Goal: Information Seeking & Learning: Learn about a topic

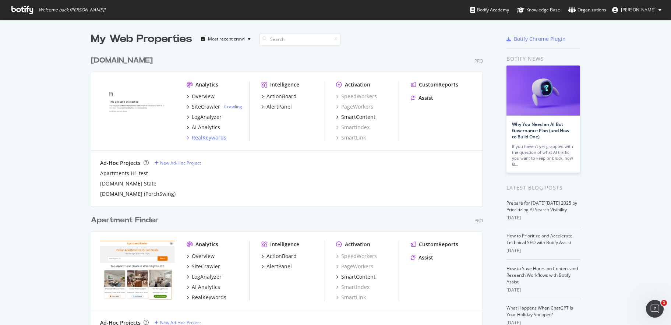
click at [212, 137] on div "RealKeywords" at bounding box center [209, 137] width 35 height 7
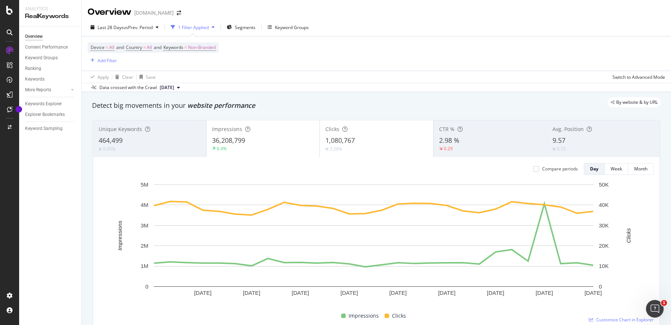
click at [211, 28] on div "button" at bounding box center [213, 27] width 9 height 4
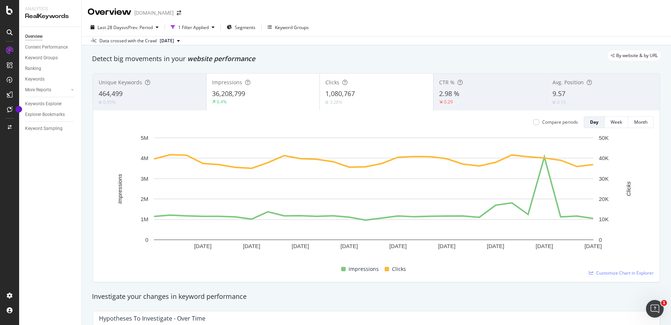
click at [183, 40] on button "[DATE]" at bounding box center [170, 40] width 26 height 9
click at [176, 66] on div "[DATE]" at bounding box center [168, 66] width 18 height 7
click at [272, 26] on icon "button" at bounding box center [270, 27] width 4 height 4
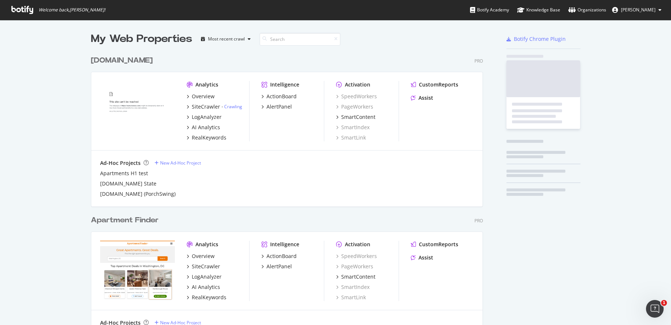
scroll to position [320, 660]
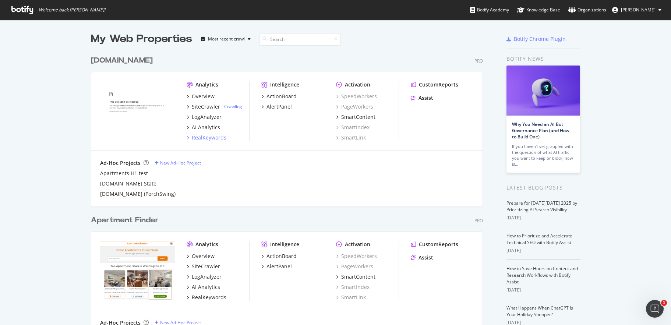
click at [209, 136] on div "RealKeywords" at bounding box center [209, 137] width 35 height 7
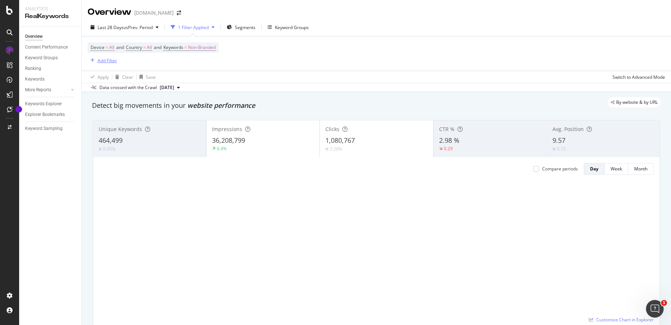
click at [110, 61] on div "Add Filter" at bounding box center [108, 60] width 20 height 6
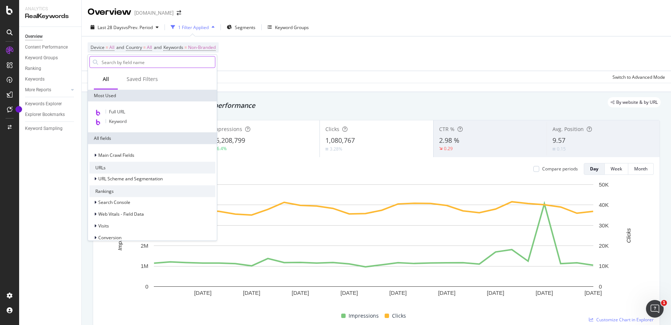
click at [115, 60] on input "text" at bounding box center [158, 62] width 114 height 11
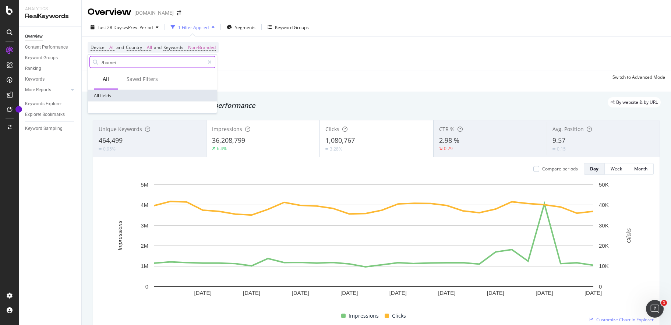
type input "/home/"
click at [195, 63] on input "/home/" at bounding box center [152, 62] width 103 height 11
click at [215, 49] on span "Non-Branded" at bounding box center [202, 47] width 28 height 10
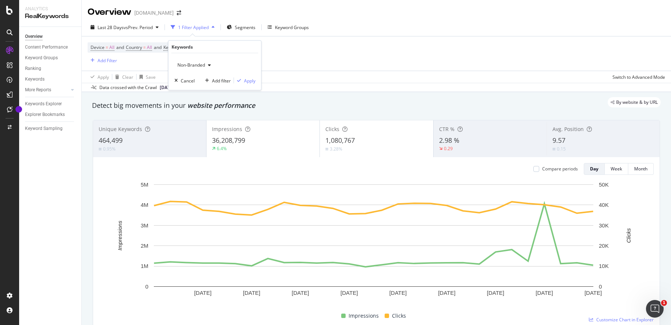
click at [211, 62] on div "Non-Branded" at bounding box center [193, 65] width 39 height 11
click at [198, 123] on span "All" at bounding box center [218, 122] width 75 height 7
click at [147, 64] on div "Device = All and Country = All and Keywords = Non-Branded Add Filter" at bounding box center [153, 53] width 131 height 22
click at [177, 11] on icon "arrow-right-arrow-left" at bounding box center [179, 12] width 4 height 5
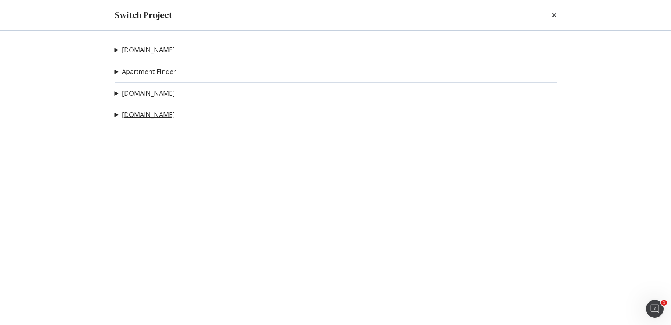
click at [145, 114] on link "[DOMAIN_NAME]" at bounding box center [148, 115] width 53 height 8
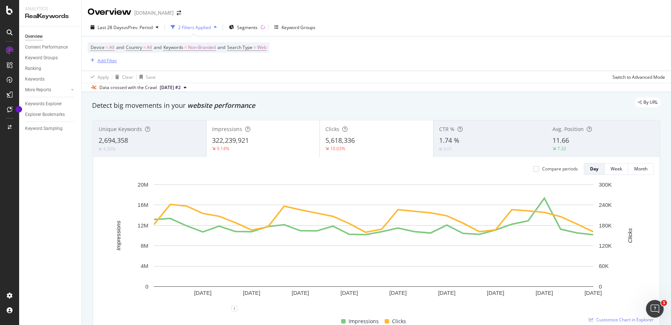
click at [111, 60] on div "Add Filter" at bounding box center [108, 60] width 20 height 6
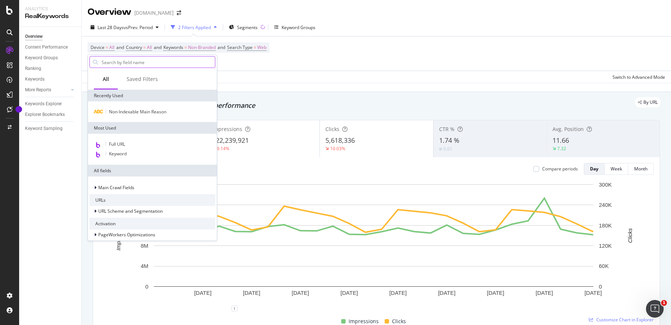
click at [116, 62] on input "text" at bounding box center [158, 62] width 114 height 11
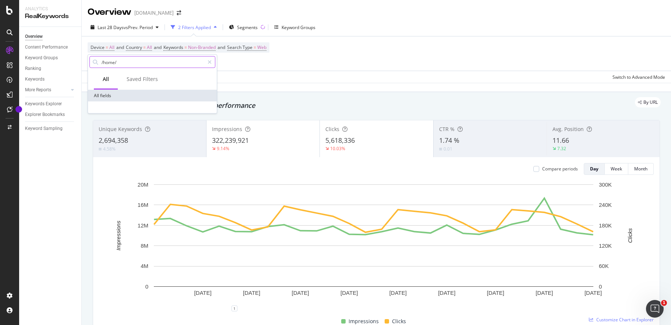
type input "/home/"
click at [138, 62] on input "/home/" at bounding box center [152, 62] width 103 height 11
click at [116, 96] on div "All fields" at bounding box center [152, 96] width 129 height 12
click at [263, 84] on div "Data crossed with the Crawl [DATE] #2" at bounding box center [376, 87] width 589 height 9
click at [107, 62] on div "Add Filter" at bounding box center [108, 60] width 20 height 6
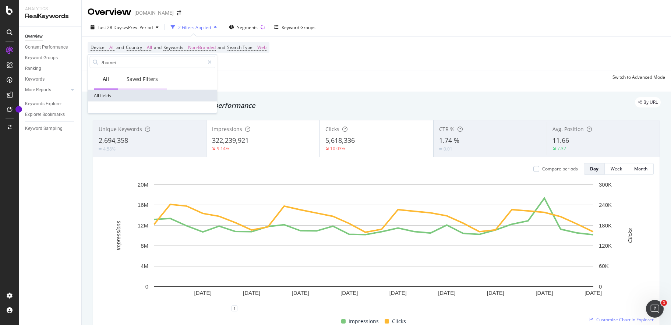
click at [134, 80] on div "Saved Filters" at bounding box center [142, 78] width 31 height 7
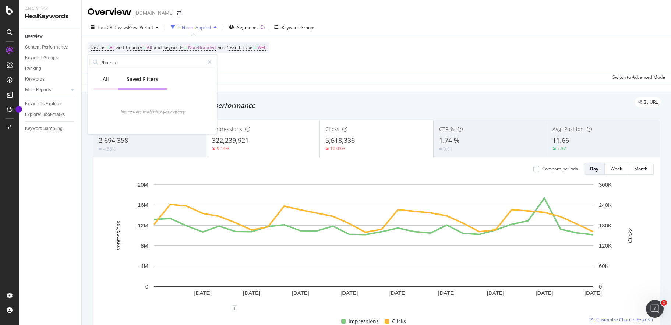
click at [110, 77] on div "All" at bounding box center [106, 80] width 24 height 20
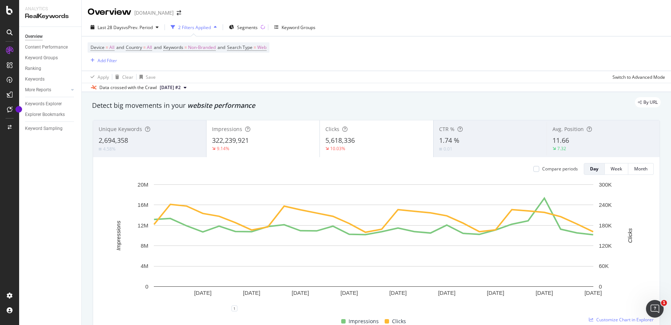
click at [241, 70] on div "Device = All and Country = All and Keywords = Non-Branded and Search Type = Web…" at bounding box center [377, 53] width 578 height 34
click at [216, 28] on icon "button" at bounding box center [215, 27] width 3 height 4
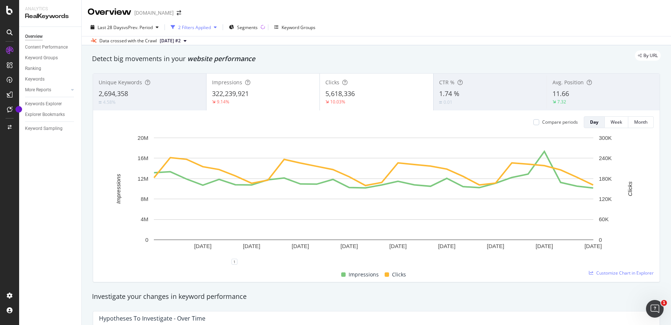
click at [216, 28] on icon "button" at bounding box center [215, 27] width 3 height 4
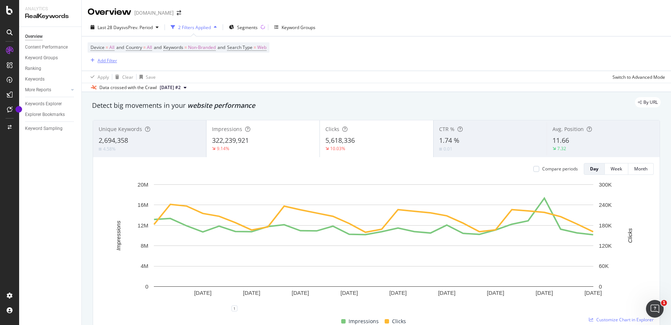
click at [111, 61] on div "Add Filter" at bounding box center [108, 60] width 20 height 6
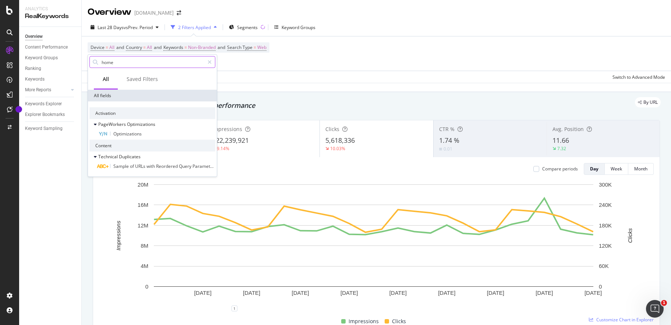
type input "home"
click at [249, 82] on div "Apply Clear Save Switch to Advanced Mode" at bounding box center [376, 77] width 589 height 12
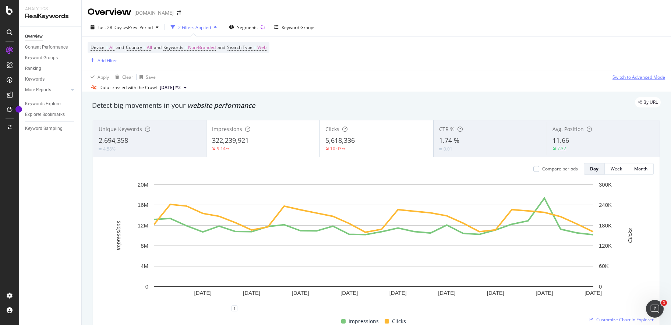
click at [613, 77] on div "Switch to Advanced Mode" at bounding box center [639, 77] width 53 height 6
click at [611, 75] on div "Switch back to Simple mode" at bounding box center [636, 77] width 57 height 6
click at [290, 28] on div "Keyword Groups" at bounding box center [299, 27] width 34 height 6
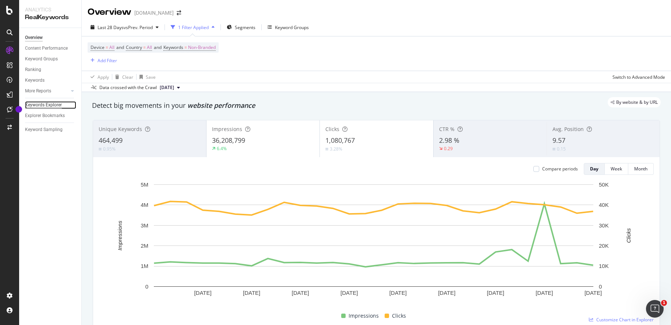
click at [47, 103] on div "Keywords Explorer" at bounding box center [43, 105] width 37 height 8
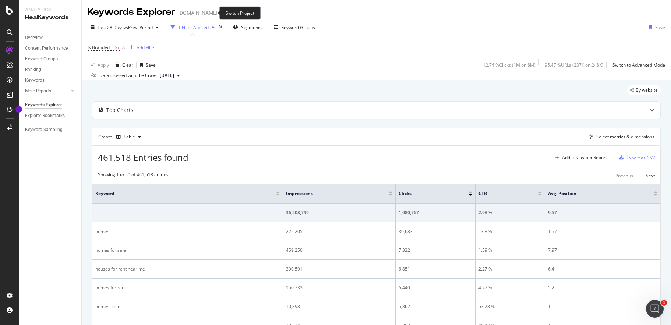
click at [221, 14] on icon "arrow-right-arrow-left" at bounding box center [223, 12] width 4 height 5
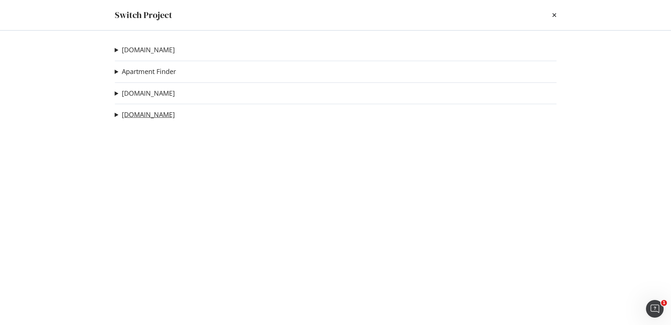
click at [136, 114] on link "[DOMAIN_NAME]" at bounding box center [148, 115] width 53 height 8
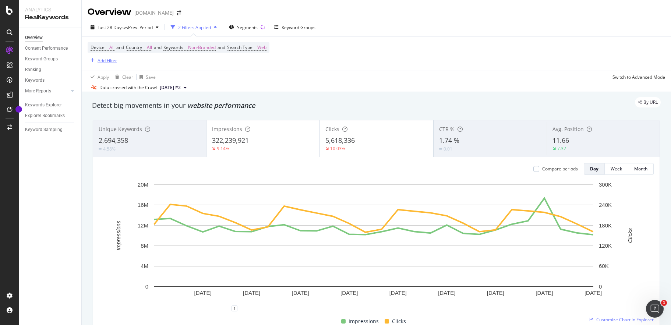
click at [106, 60] on div "Add Filter" at bounding box center [108, 60] width 20 height 6
click at [239, 72] on div "Apply Clear Save Switch to Advanced Mode" at bounding box center [376, 77] width 589 height 12
click at [36, 80] on div "Keywords" at bounding box center [35, 81] width 20 height 8
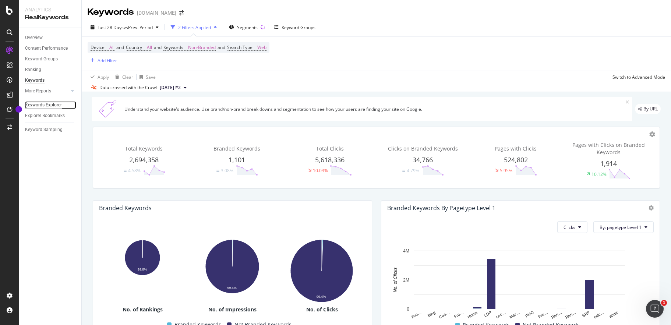
click at [48, 104] on div "Keywords Explorer" at bounding box center [43, 105] width 37 height 8
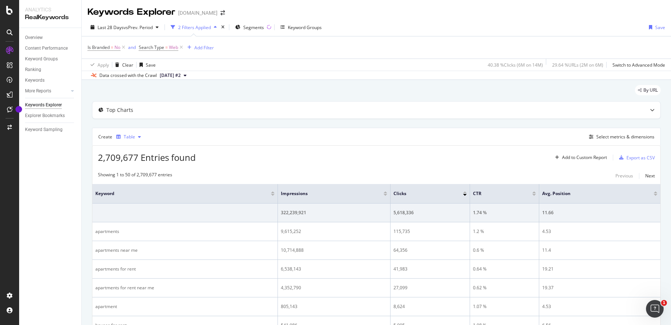
click at [128, 138] on div "Table" at bounding box center [129, 137] width 11 height 4
click at [135, 136] on div "button" at bounding box center [139, 137] width 9 height 4
click at [138, 150] on div "Table" at bounding box center [137, 150] width 12 height 6
click at [212, 143] on div "Create Table Select metrics & dimensions" at bounding box center [376, 137] width 569 height 18
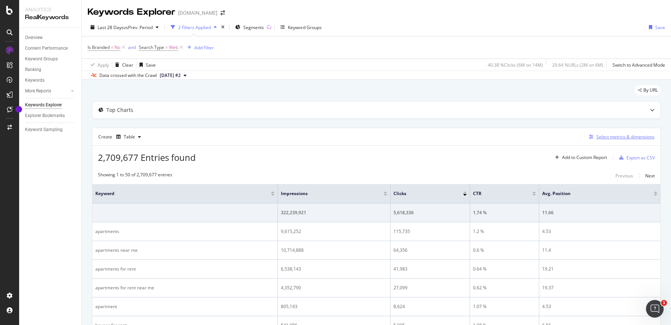
click at [600, 135] on div "Select metrics & dimensions" at bounding box center [625, 137] width 58 height 6
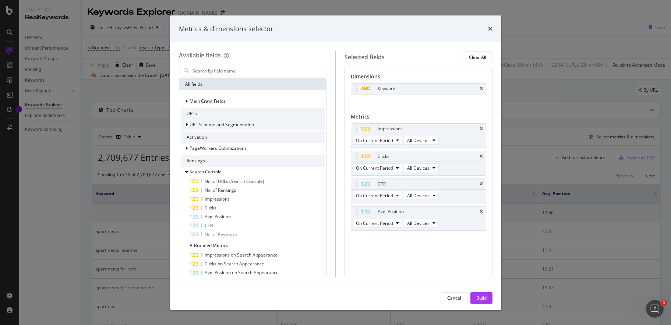
click at [187, 123] on icon "modal" at bounding box center [187, 125] width 2 height 4
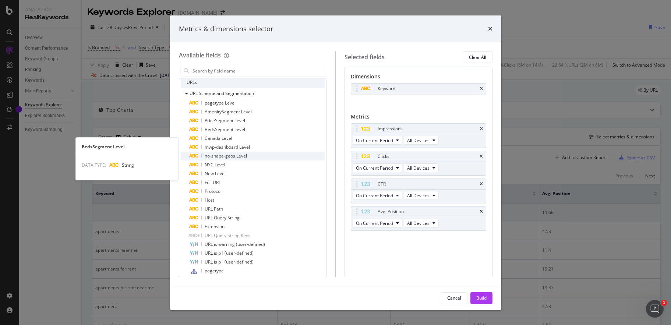
scroll to position [19, 0]
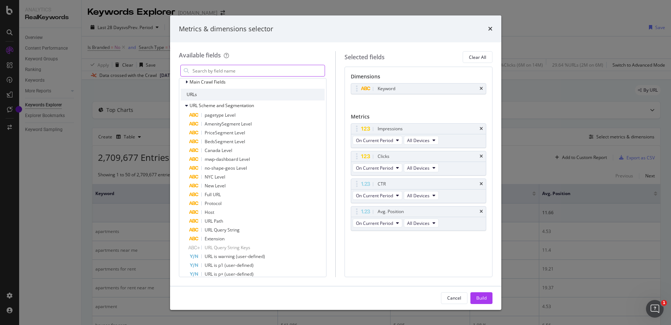
click at [258, 73] on input "modal" at bounding box center [258, 70] width 133 height 11
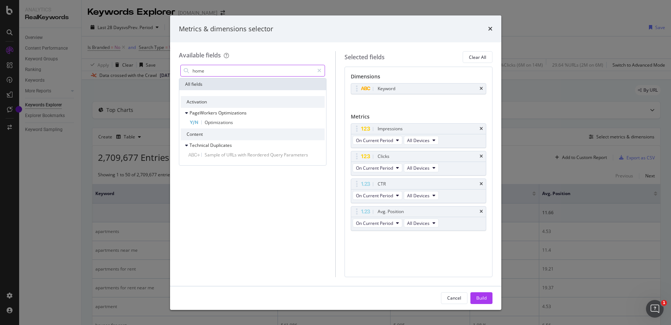
scroll to position [0, 0]
type input "h"
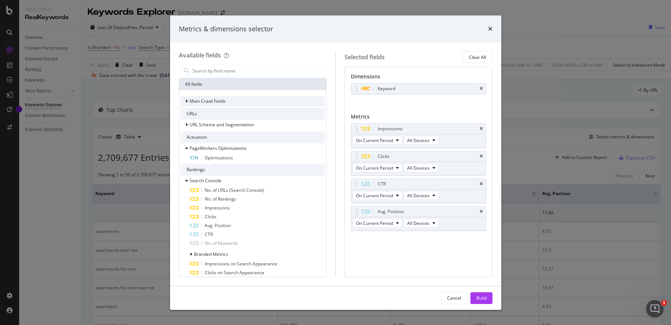
click at [187, 101] on icon "modal" at bounding box center [187, 101] width 2 height 4
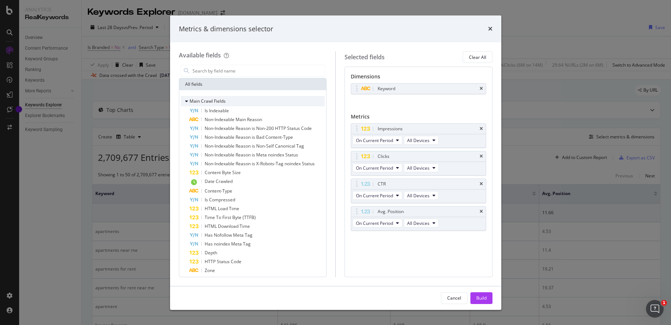
click at [187, 101] on icon "modal" at bounding box center [186, 101] width 3 height 4
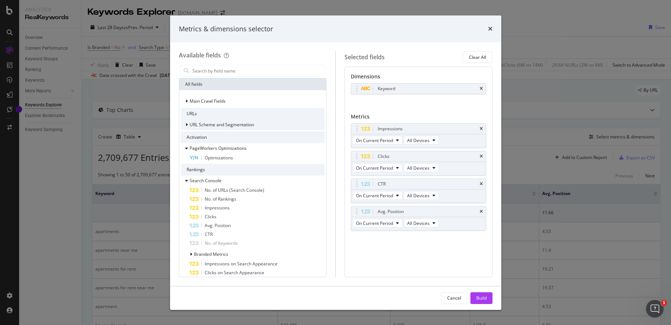
click at [186, 123] on icon "modal" at bounding box center [187, 125] width 2 height 4
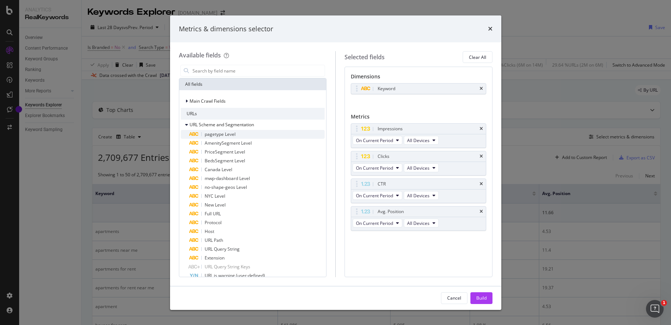
click at [207, 135] on span "pagetype Level" at bounding box center [220, 134] width 31 height 6
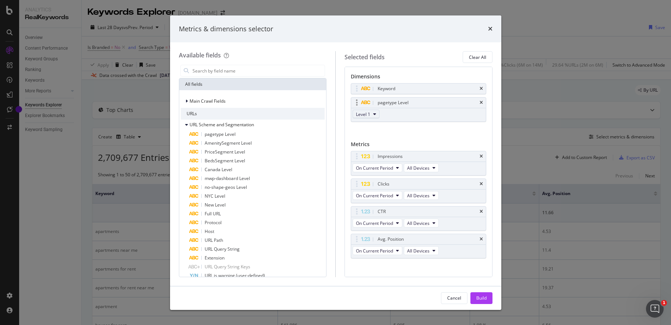
click at [375, 114] on icon "modal" at bounding box center [374, 114] width 3 height 4
click at [480, 299] on div "Build" at bounding box center [481, 298] width 10 height 6
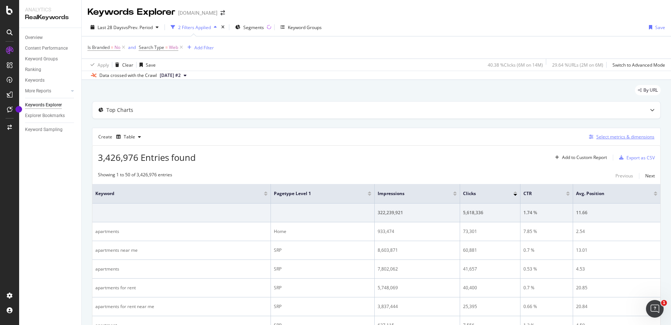
click at [613, 138] on div "Select metrics & dimensions" at bounding box center [625, 137] width 58 height 6
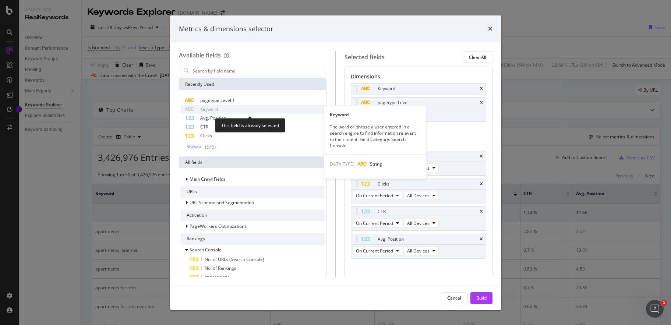
click at [300, 109] on div "Keyword" at bounding box center [253, 109] width 144 height 9
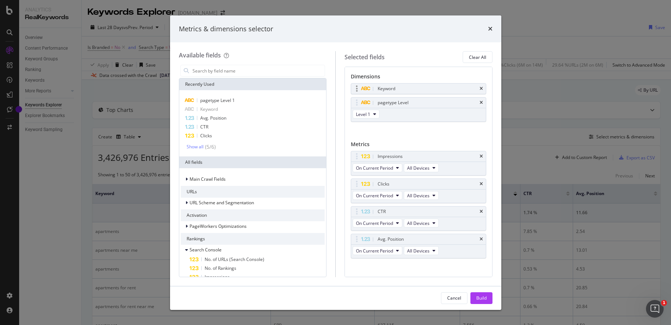
click at [429, 88] on div "Keyword" at bounding box center [427, 88] width 102 height 7
click at [382, 90] on div "Keyword" at bounding box center [387, 88] width 18 height 7
click at [369, 90] on icon "modal" at bounding box center [366, 89] width 10 height 4
click at [197, 180] on span "Main Crawl Fields" at bounding box center [208, 179] width 36 height 6
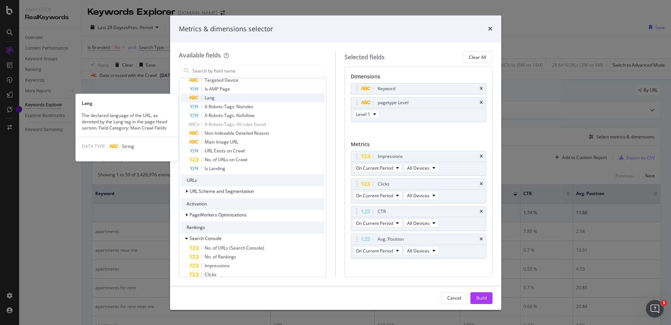
scroll to position [282, 0]
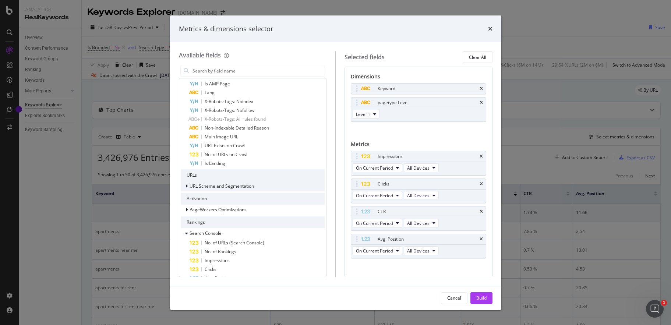
click at [215, 184] on span "URL Scheme and Segmentation" at bounding box center [222, 186] width 64 height 6
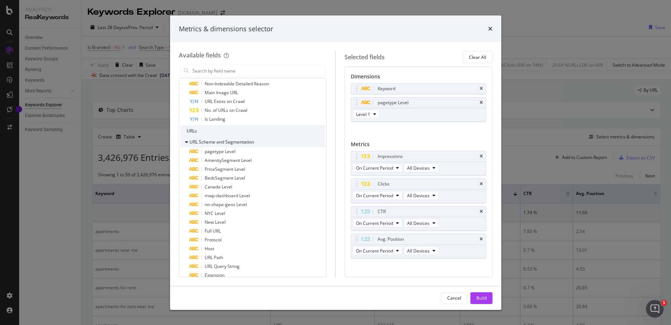
scroll to position [335, 0]
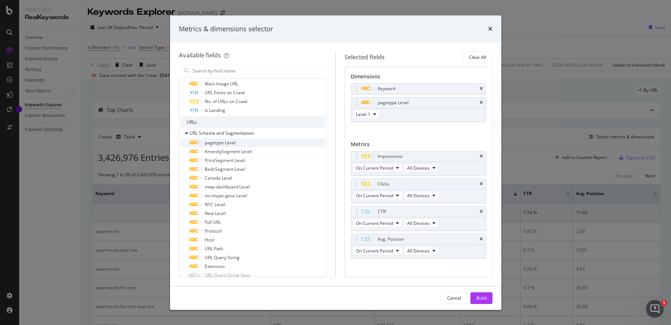
click at [236, 143] on div "pagetype Level" at bounding box center [257, 142] width 135 height 9
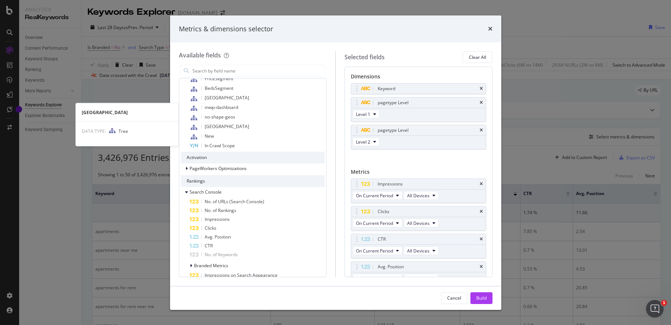
scroll to position [588, 0]
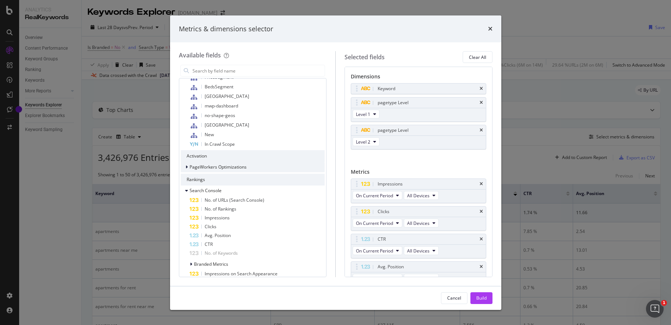
click at [187, 166] on icon "modal" at bounding box center [187, 167] width 2 height 4
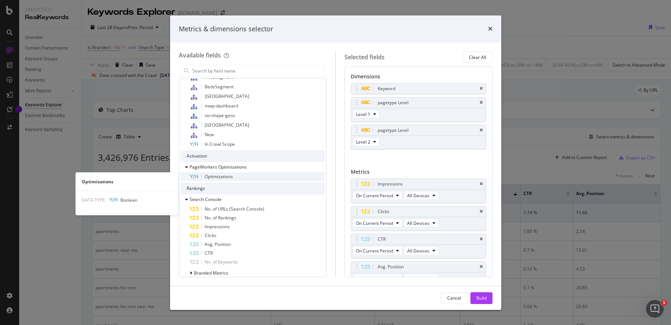
click at [223, 175] on span "Optimizations" at bounding box center [219, 176] width 28 height 6
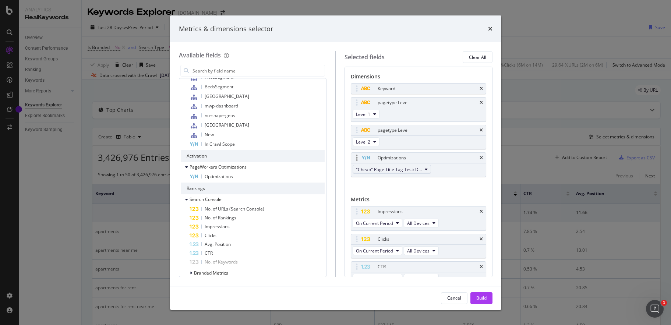
click at [426, 169] on icon "modal" at bounding box center [426, 169] width 3 height 4
click at [444, 165] on div "Optimizations "Cheap" Page Title Tag Test: Desktop" at bounding box center [418, 163] width 135 height 25
click at [480, 155] on icon "times" at bounding box center [481, 156] width 3 height 4
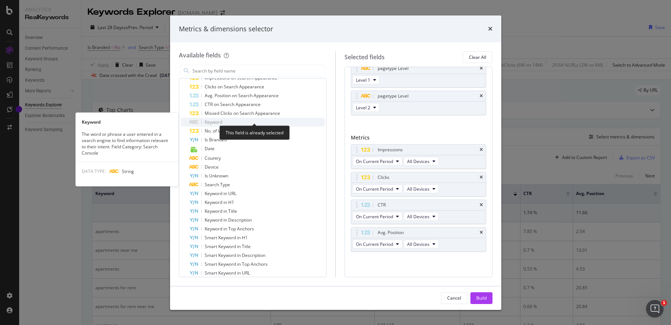
scroll to position [798, 0]
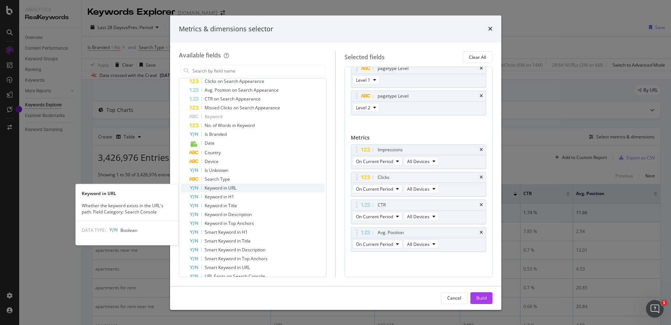
click at [250, 188] on div "Keyword in URL" at bounding box center [257, 188] width 135 height 9
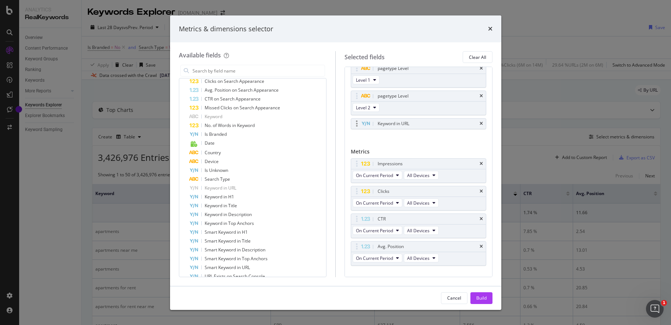
click at [391, 123] on div "Keyword in URL" at bounding box center [394, 123] width 32 height 7
drag, startPoint x: 482, startPoint y: 294, endPoint x: 473, endPoint y: 293, distance: 8.5
click at [482, 294] on div "Build" at bounding box center [481, 298] width 10 height 11
